Goal: Transaction & Acquisition: Book appointment/travel/reservation

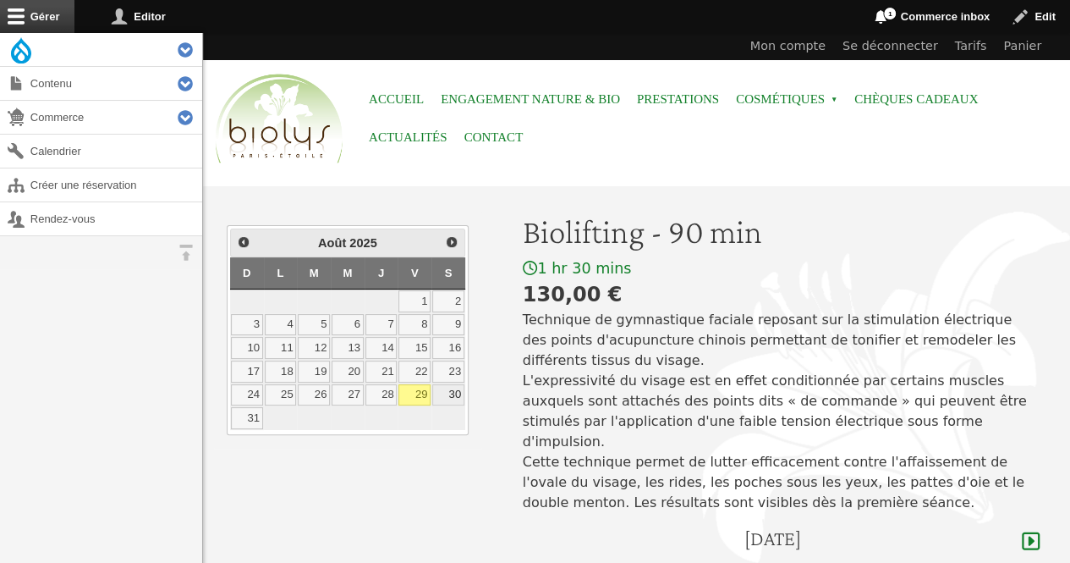
click at [462, 396] on link "30" at bounding box center [448, 395] width 32 height 22
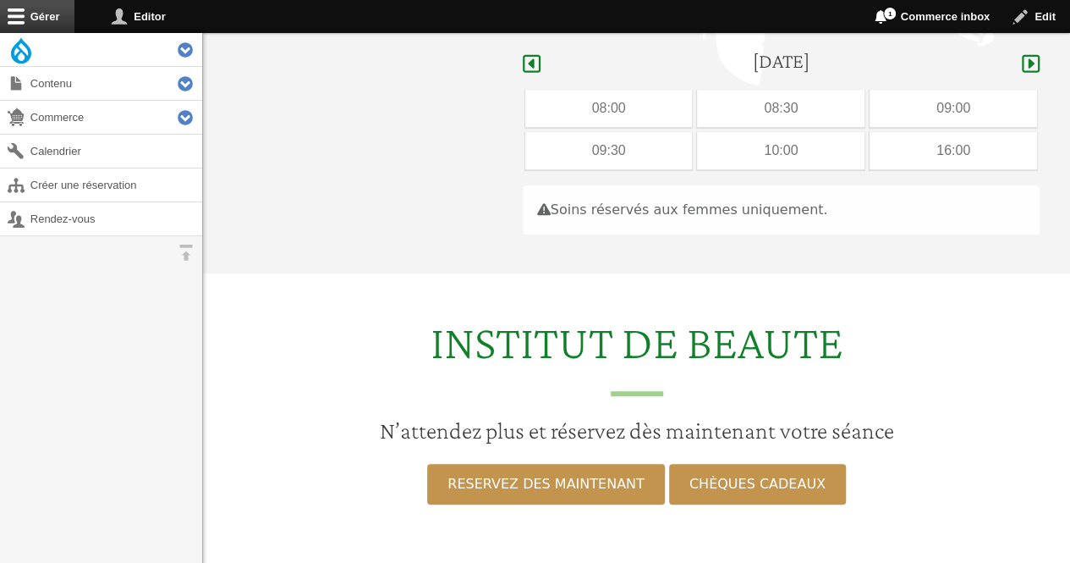
scroll to position [505, 0]
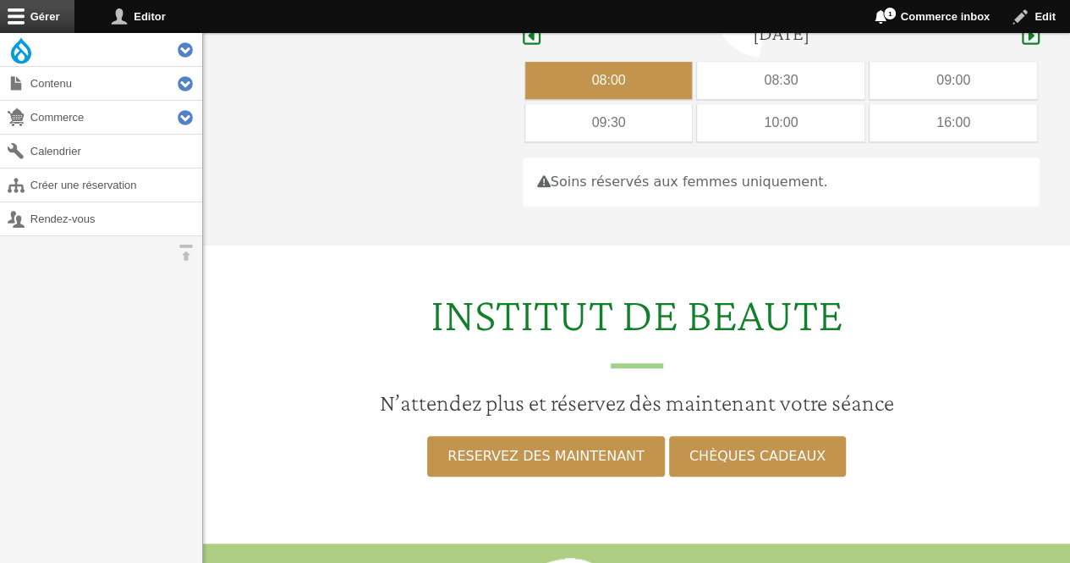
click at [584, 67] on div "08:00" at bounding box center [609, 80] width 168 height 37
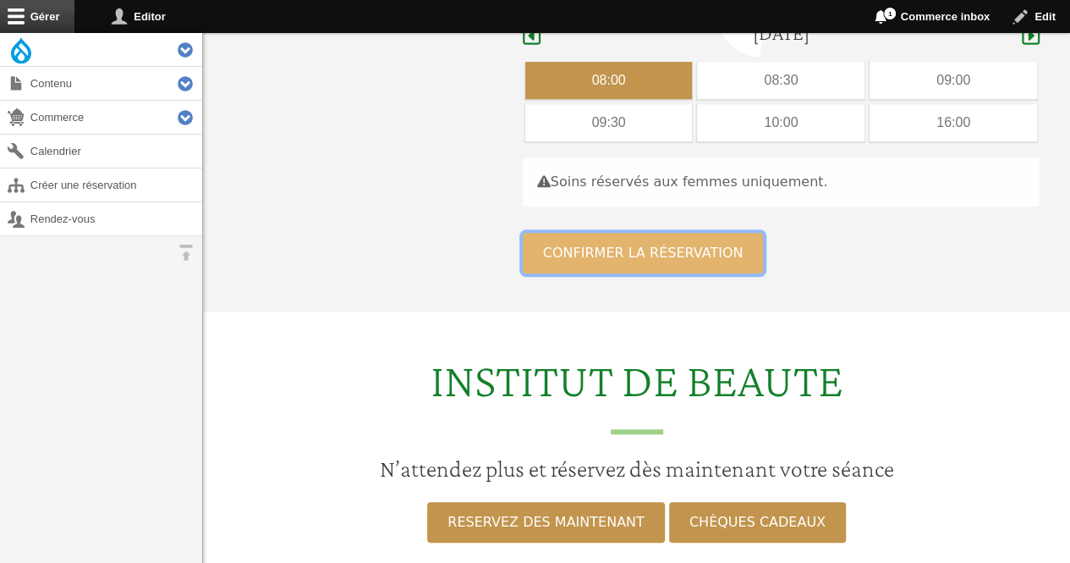
click at [555, 234] on button "Confirmer la réservation" at bounding box center [643, 253] width 241 height 41
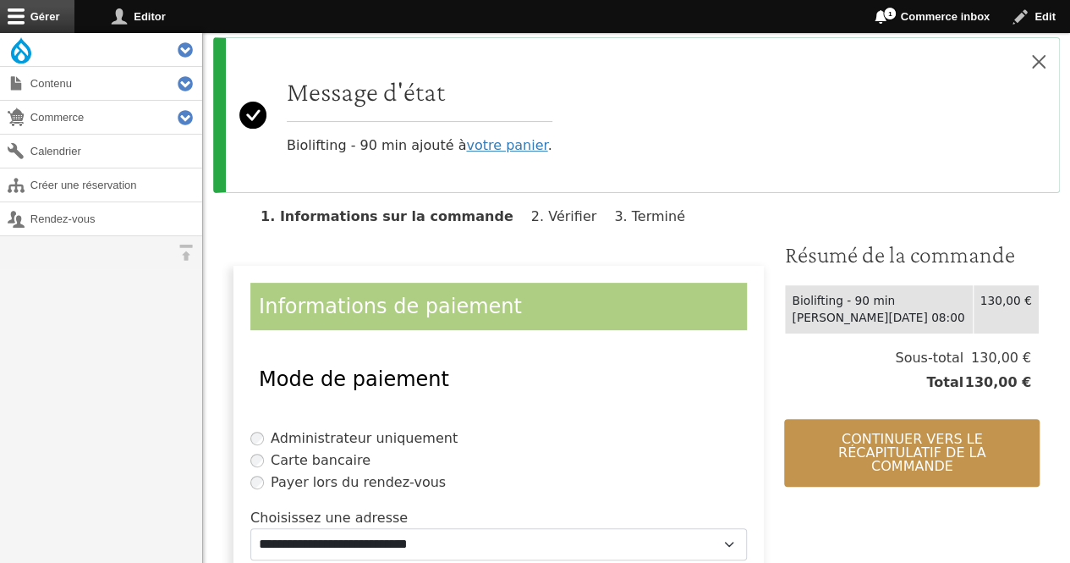
scroll to position [166, 0]
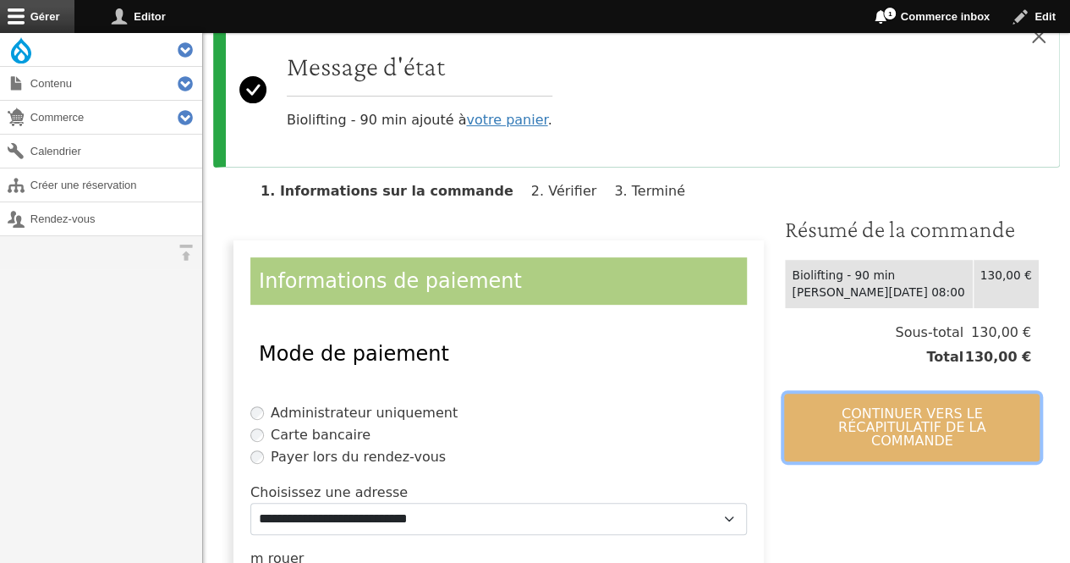
click at [857, 398] on button "Continuer vers le récapitulatif de la commande" at bounding box center [912, 427] width 256 height 68
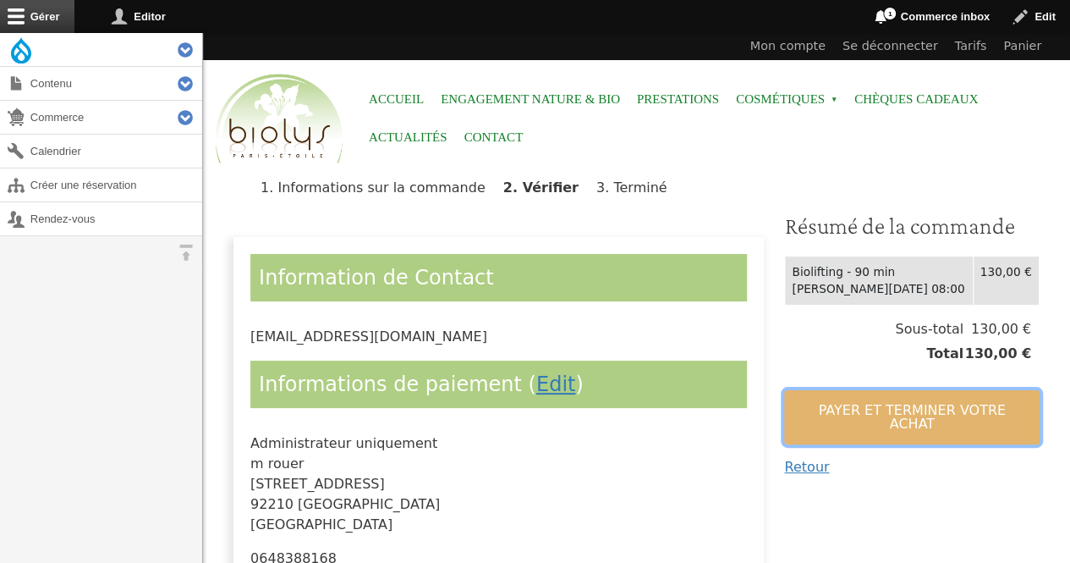
click at [857, 398] on button "Payer et terminer votre achat" at bounding box center [912, 417] width 256 height 54
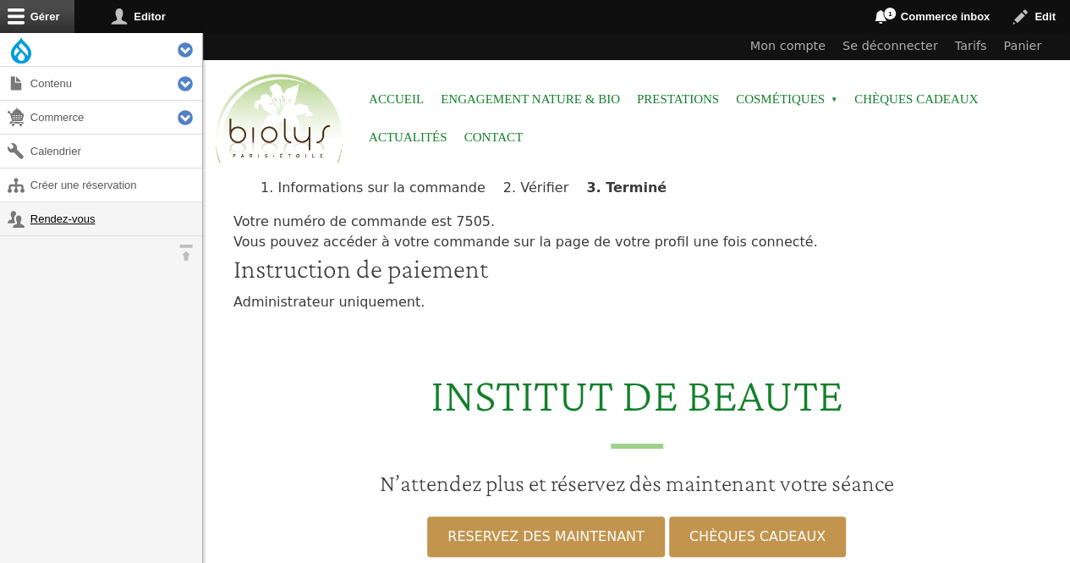
click at [66, 217] on link "Rendez-vous" at bounding box center [101, 218] width 202 height 33
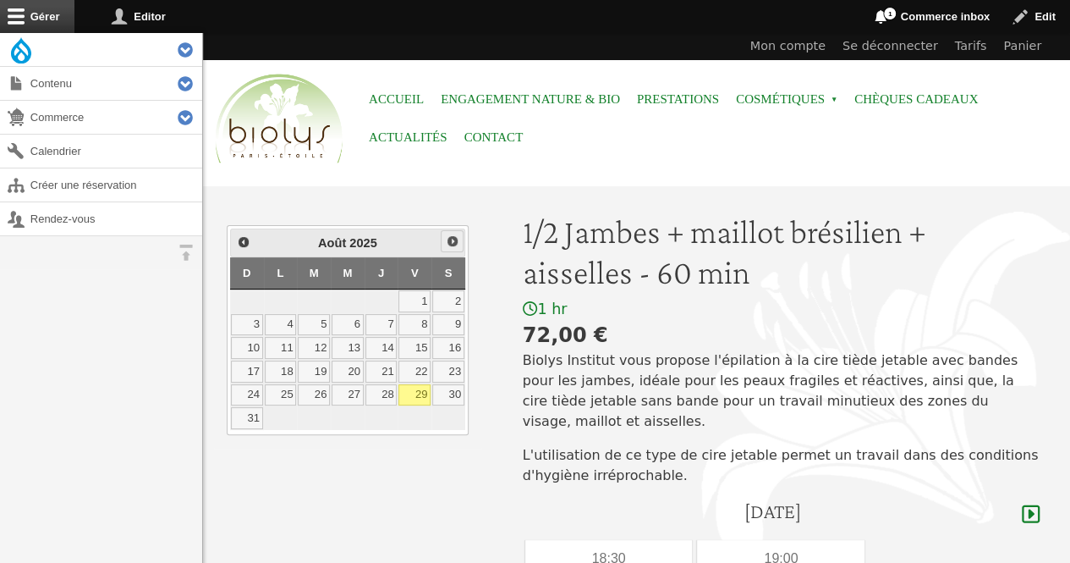
click at [456, 243] on span "Suivant" at bounding box center [453, 241] width 14 height 14
click at [450, 234] on span "Suivant" at bounding box center [453, 241] width 14 height 14
click at [239, 239] on span "Précédent" at bounding box center [243, 241] width 14 height 14
click at [311, 298] on link "2" at bounding box center [314, 301] width 32 height 22
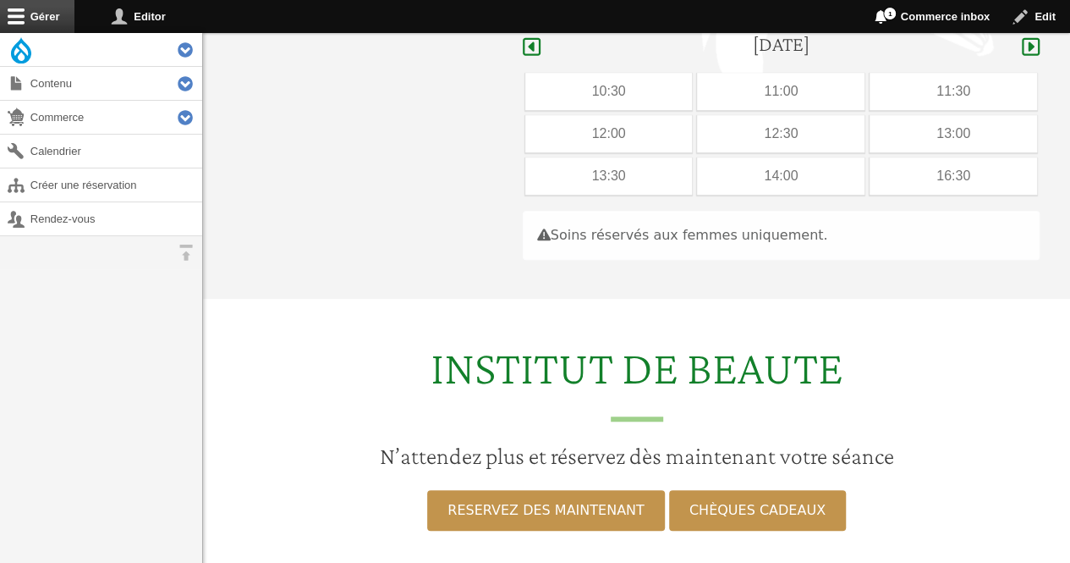
scroll to position [478, 0]
